Goal: Find specific page/section: Find specific page/section

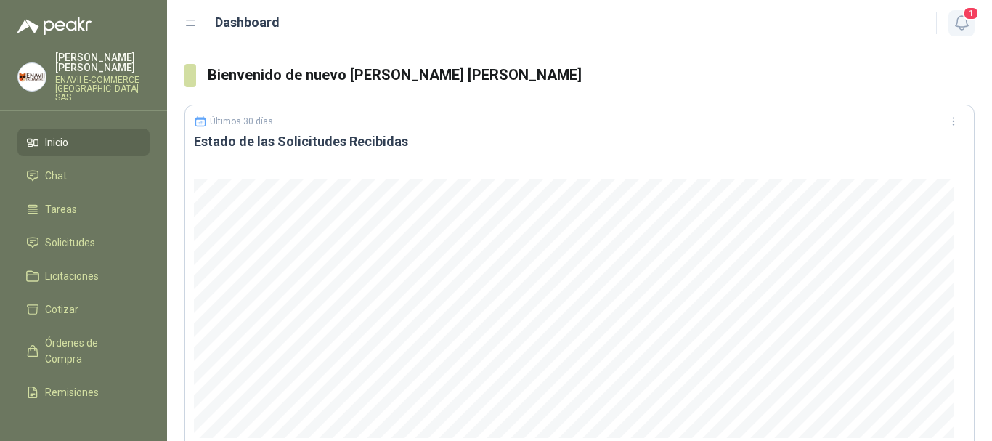
click at [966, 19] on span "1" at bounding box center [971, 14] width 16 height 14
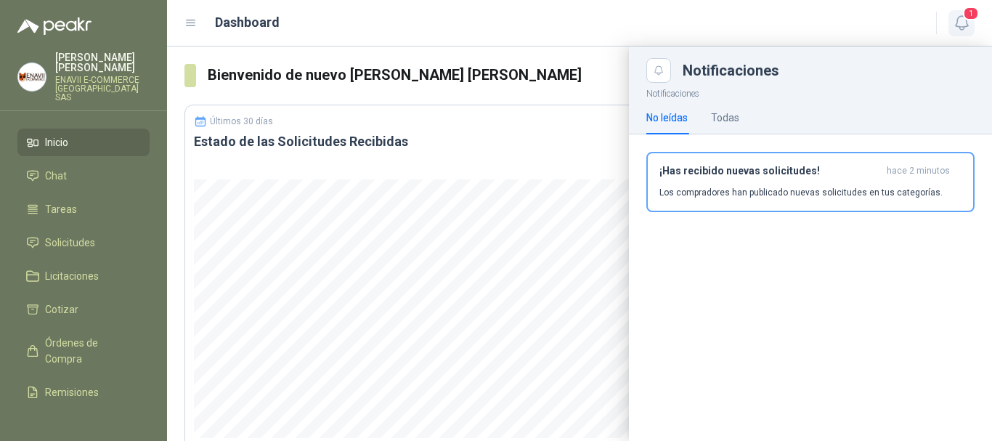
click at [964, 20] on span "1" at bounding box center [971, 14] width 16 height 14
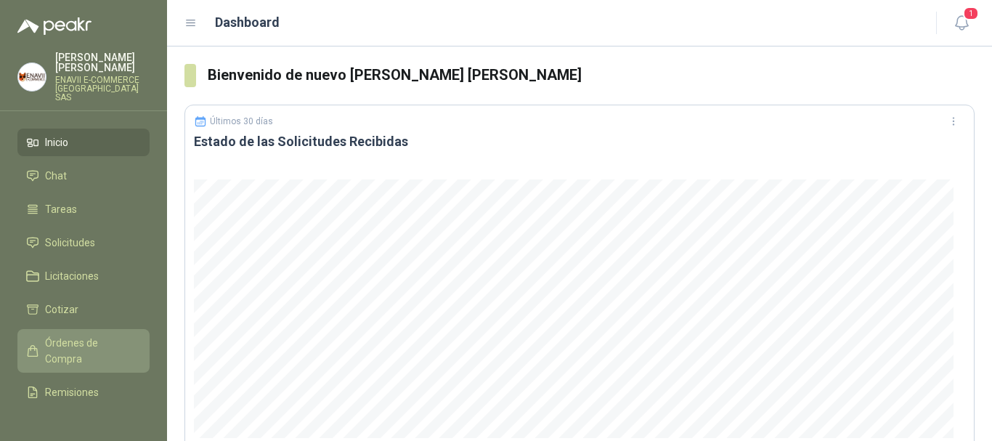
click at [49, 335] on span "Órdenes de Compra" at bounding box center [90, 351] width 91 height 32
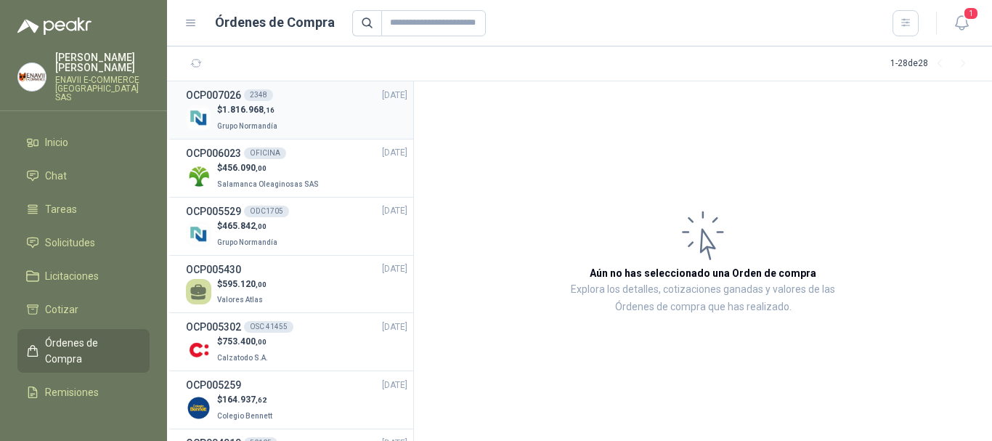
drag, startPoint x: 316, startPoint y: 110, endPoint x: 341, endPoint y: 117, distance: 25.5
click at [317, 110] on div "$ 1.816.968 ,16 Grupo Normandía" at bounding box center [297, 118] width 222 height 30
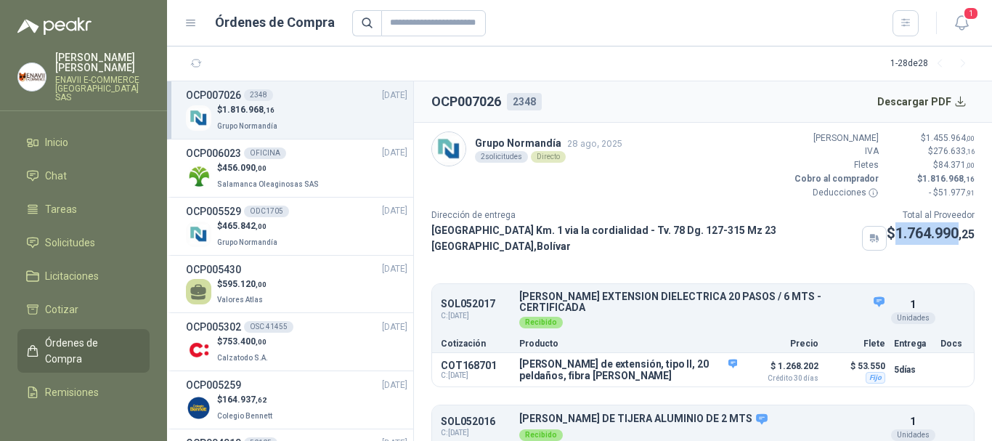
drag, startPoint x: 946, startPoint y: 255, endPoint x: 884, endPoint y: 251, distance: 62.6
click at [895, 242] on span "1.764.990 ,25" at bounding box center [934, 232] width 79 height 17
copy span "1.764.990"
